Goal: Navigation & Orientation: Understand site structure

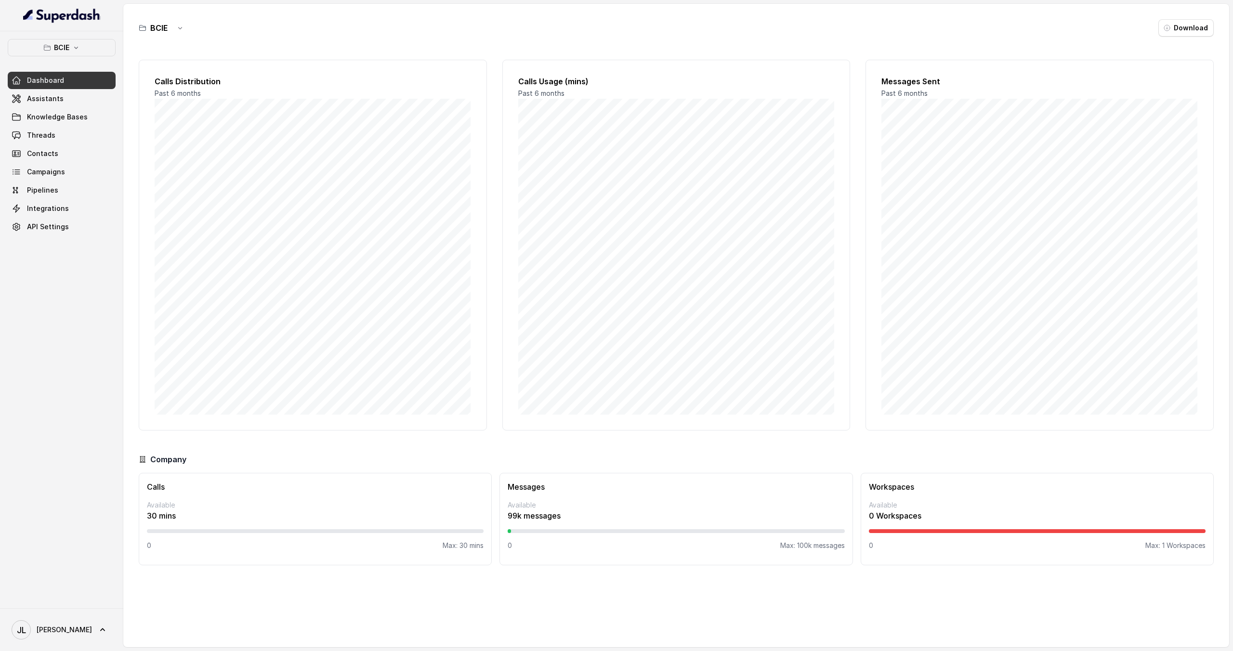
click at [988, 42] on div "BCIE Download Calls Distribution Past 6 months Calls Usage (mins) Past 6 months…" at bounding box center [676, 325] width 1106 height 643
click at [76, 113] on span "Knowledge Bases" at bounding box center [57, 117] width 61 height 10
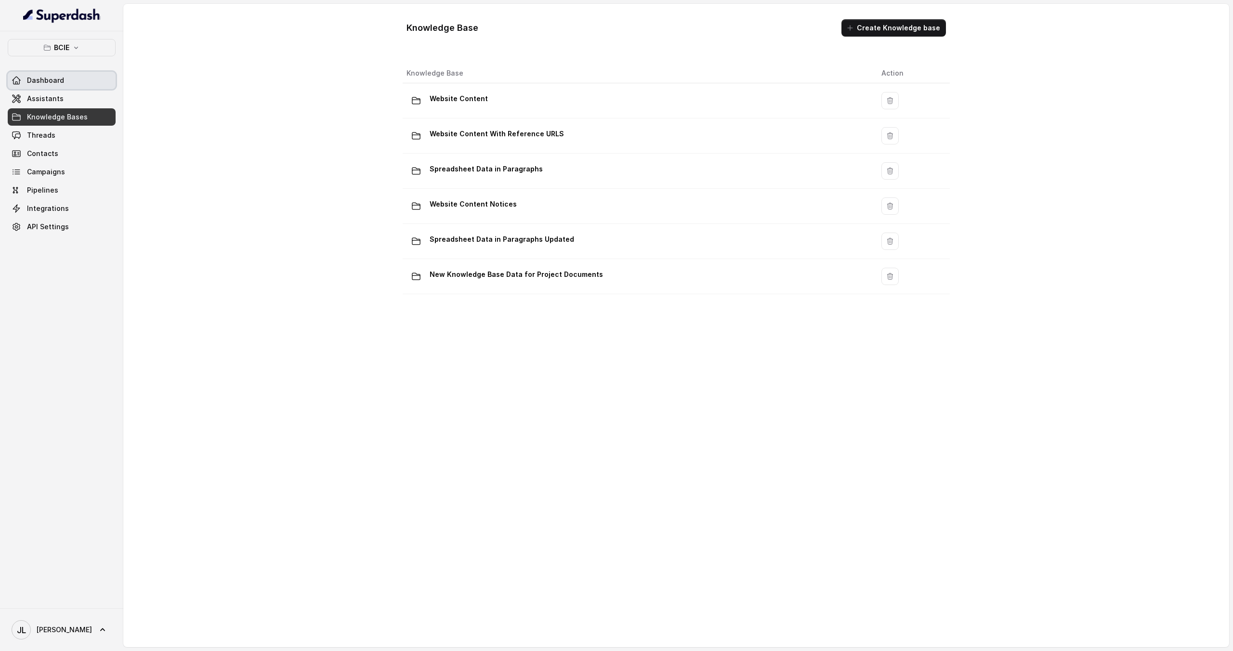
click at [66, 81] on link "Dashboard" at bounding box center [62, 80] width 108 height 17
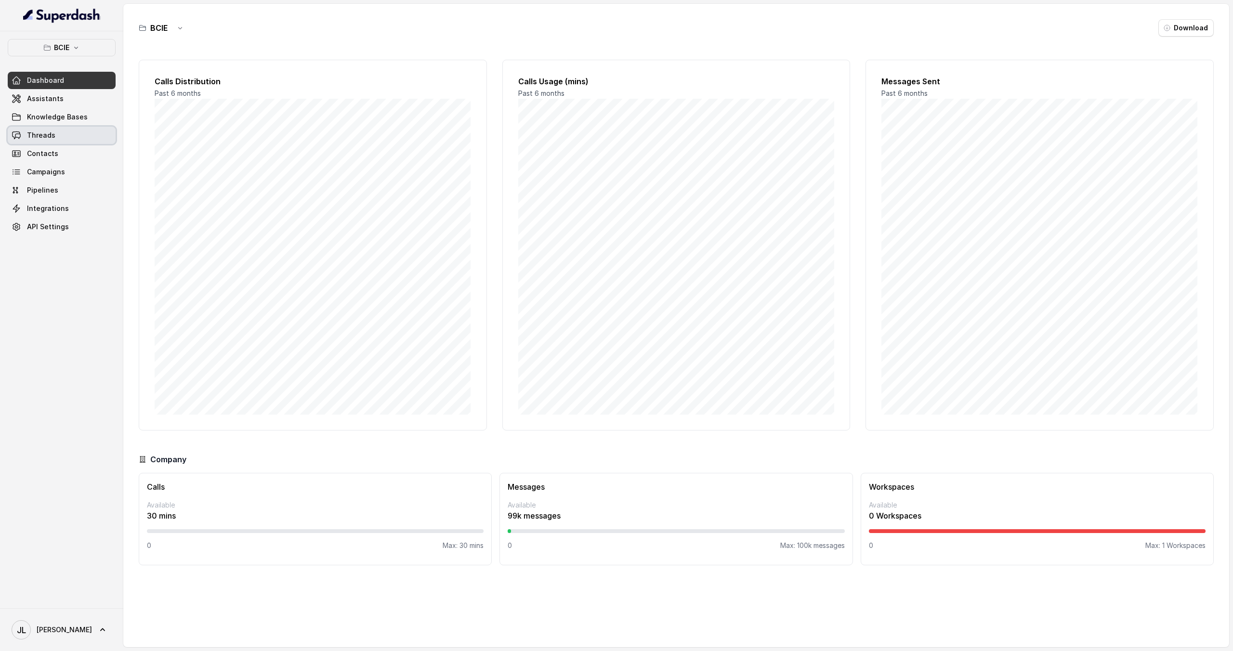
click at [66, 138] on link "Threads" at bounding box center [62, 135] width 108 height 17
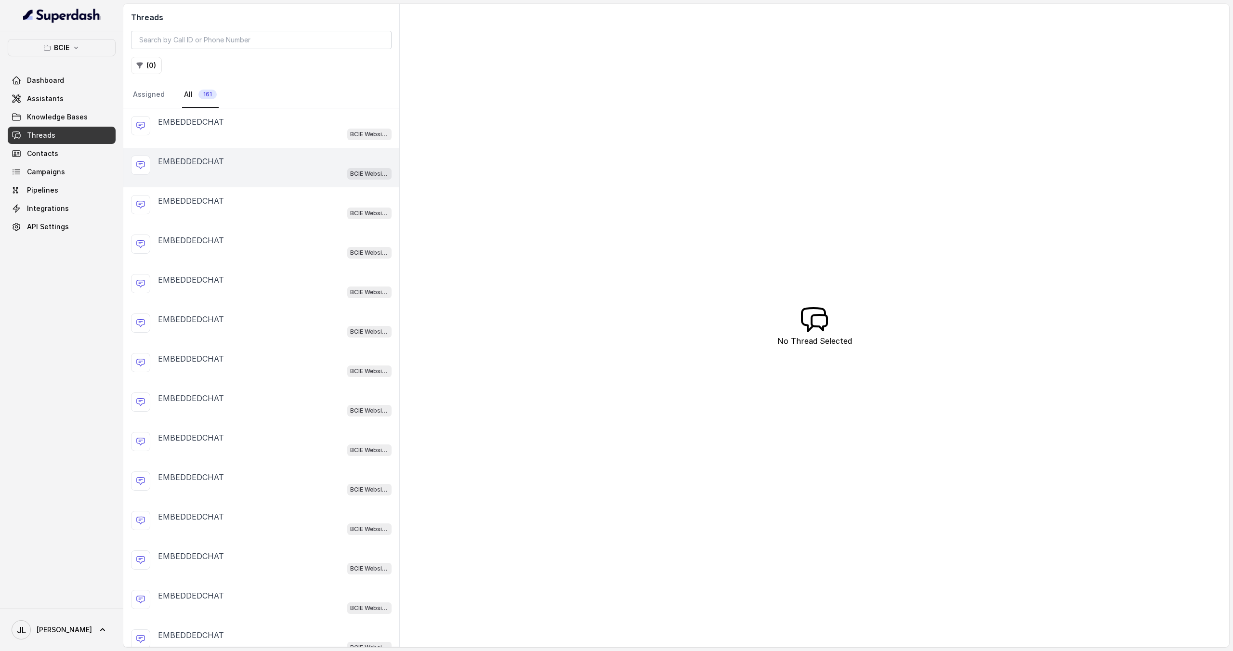
click at [268, 155] on div "EMBEDDEDCHAT BCIE Website Embed Assistant" at bounding box center [261, 167] width 276 height 39
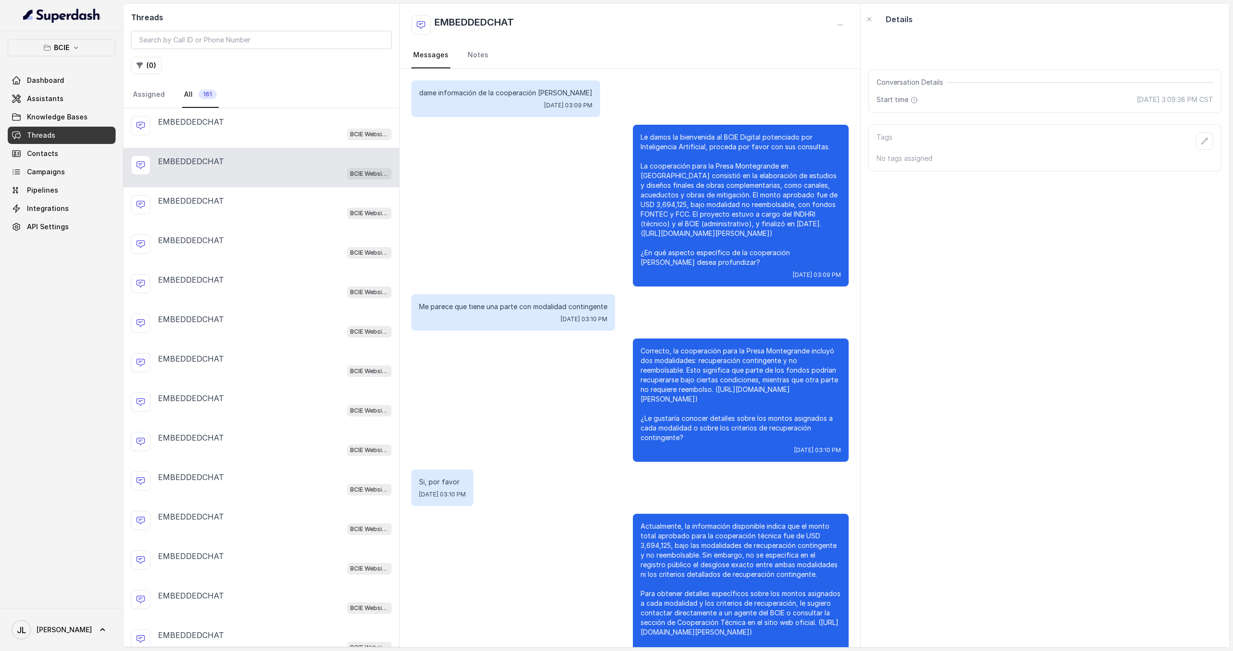
scroll to position [410, 0]
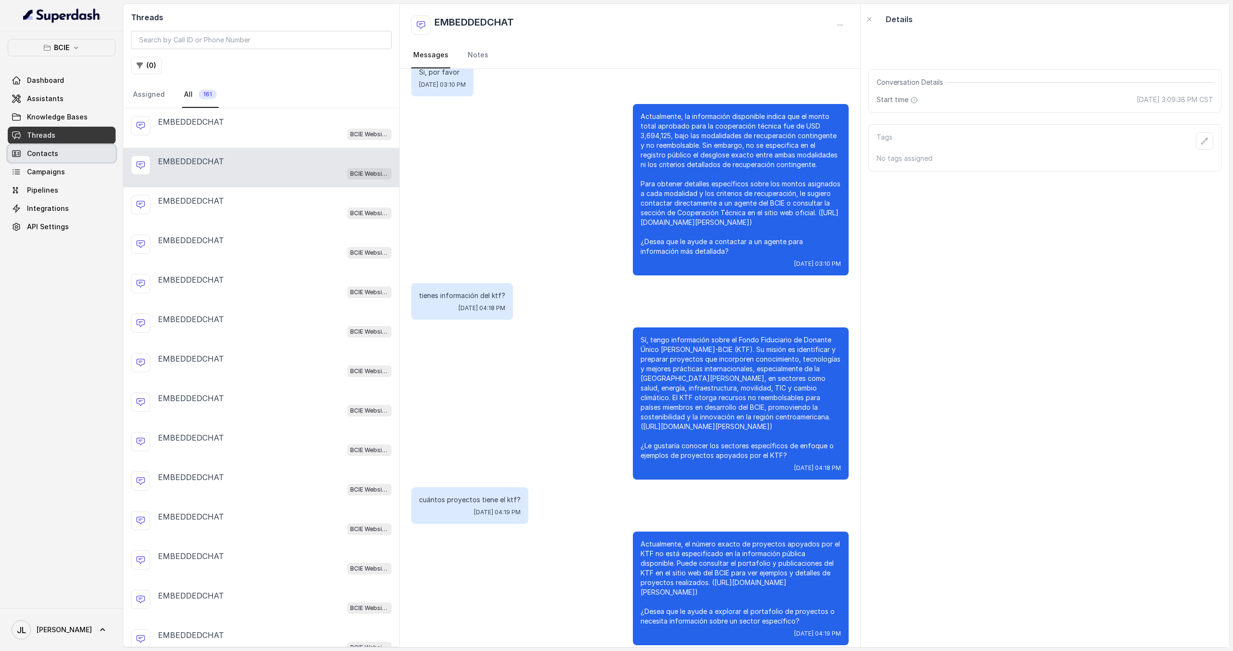
click at [76, 154] on link "Contacts" at bounding box center [62, 153] width 108 height 17
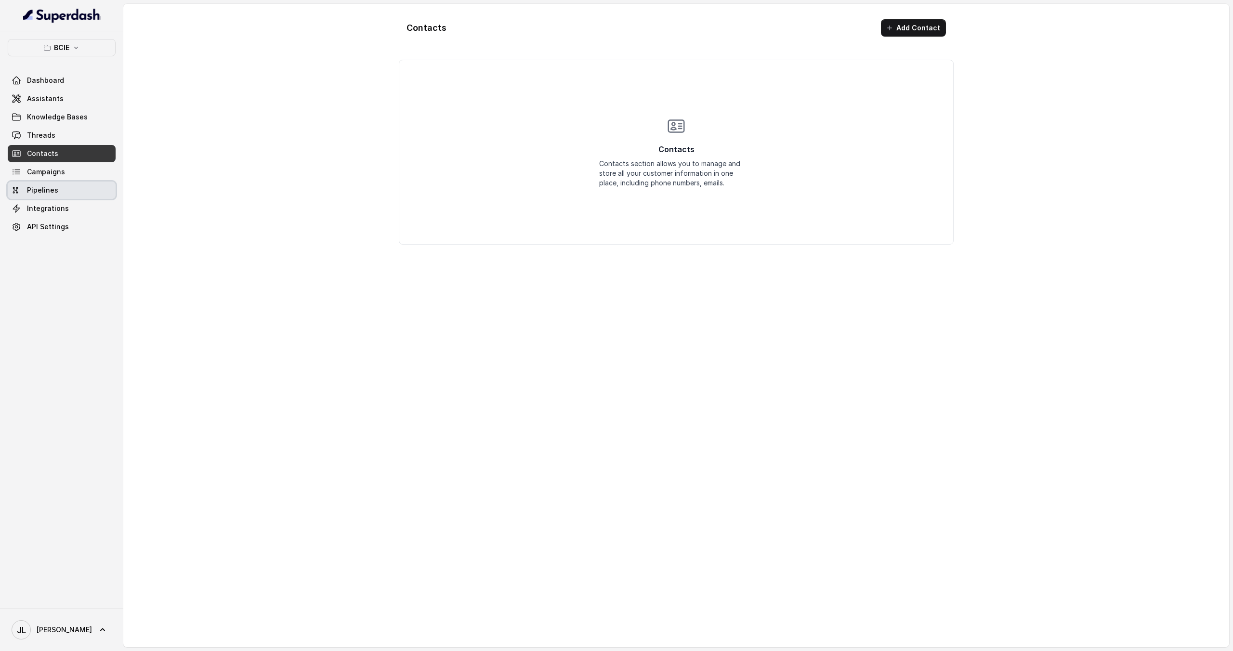
click at [69, 194] on link "Pipelines" at bounding box center [62, 190] width 108 height 17
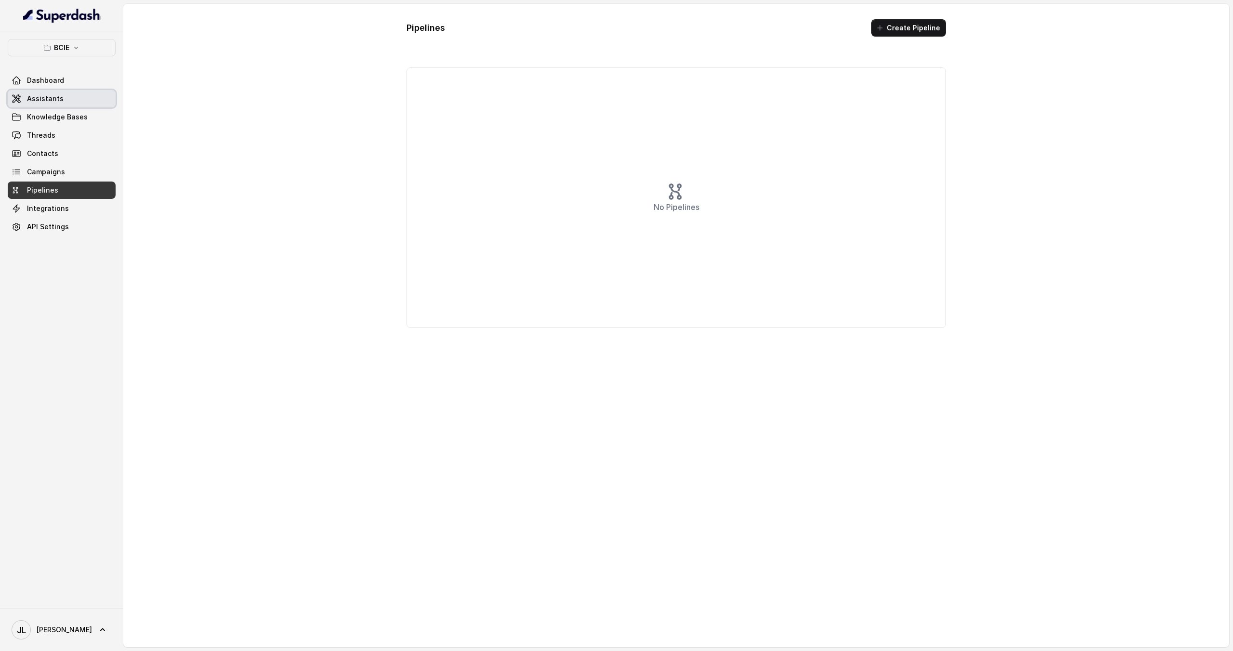
click at [60, 97] on span "Assistants" at bounding box center [45, 99] width 37 height 10
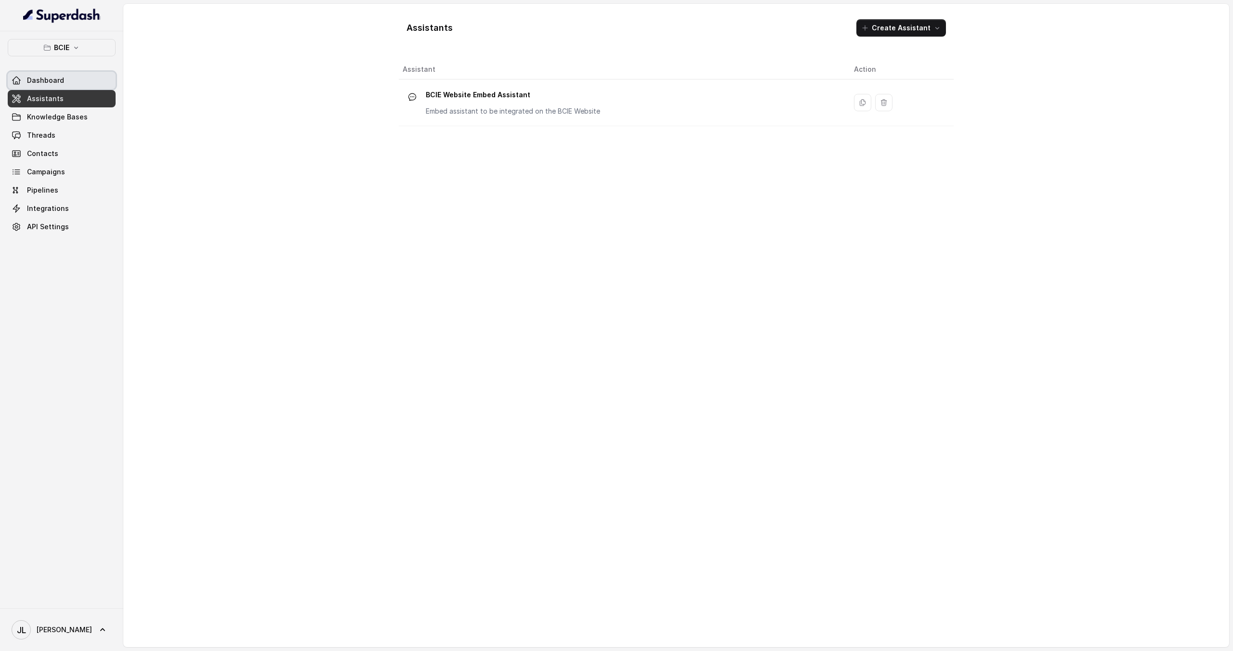
click at [75, 81] on link "Dashboard" at bounding box center [62, 80] width 108 height 17
